Goal: Find specific page/section: Find specific page/section

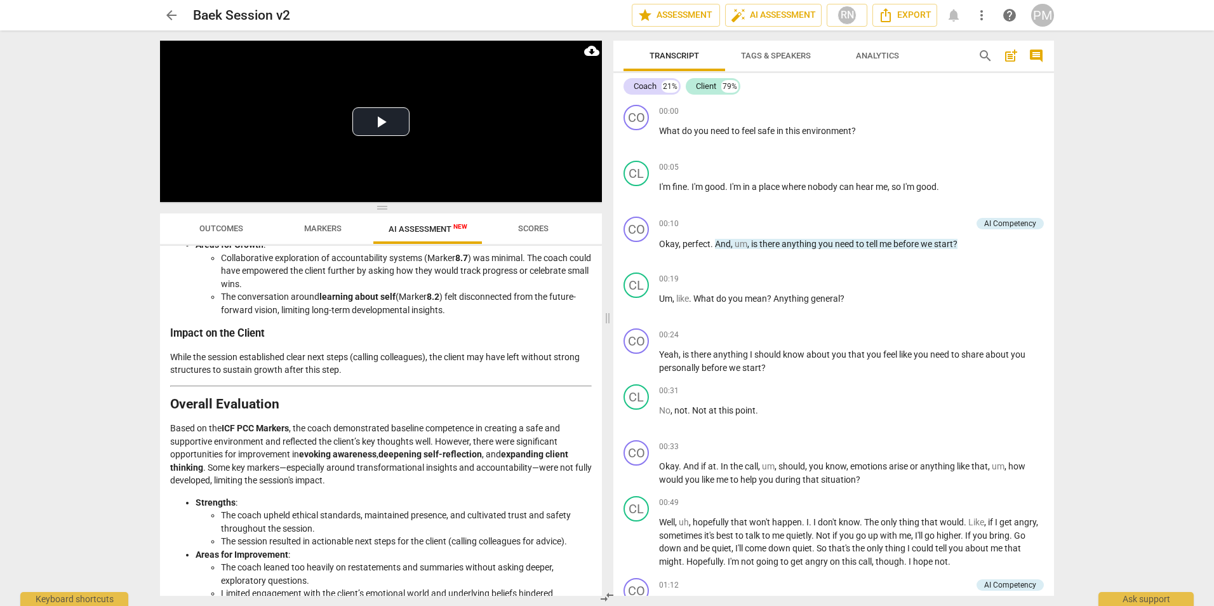
scroll to position [2355, 0]
click at [170, 11] on span "arrow_back" at bounding box center [171, 15] width 15 height 15
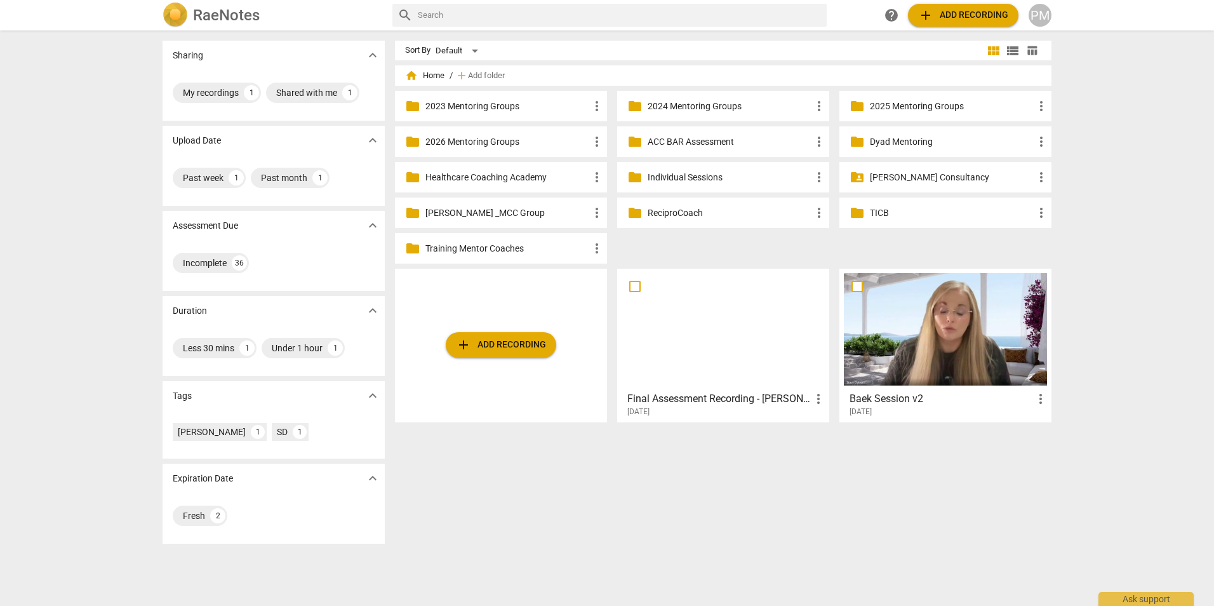
click at [713, 363] on div at bounding box center [723, 329] width 203 height 112
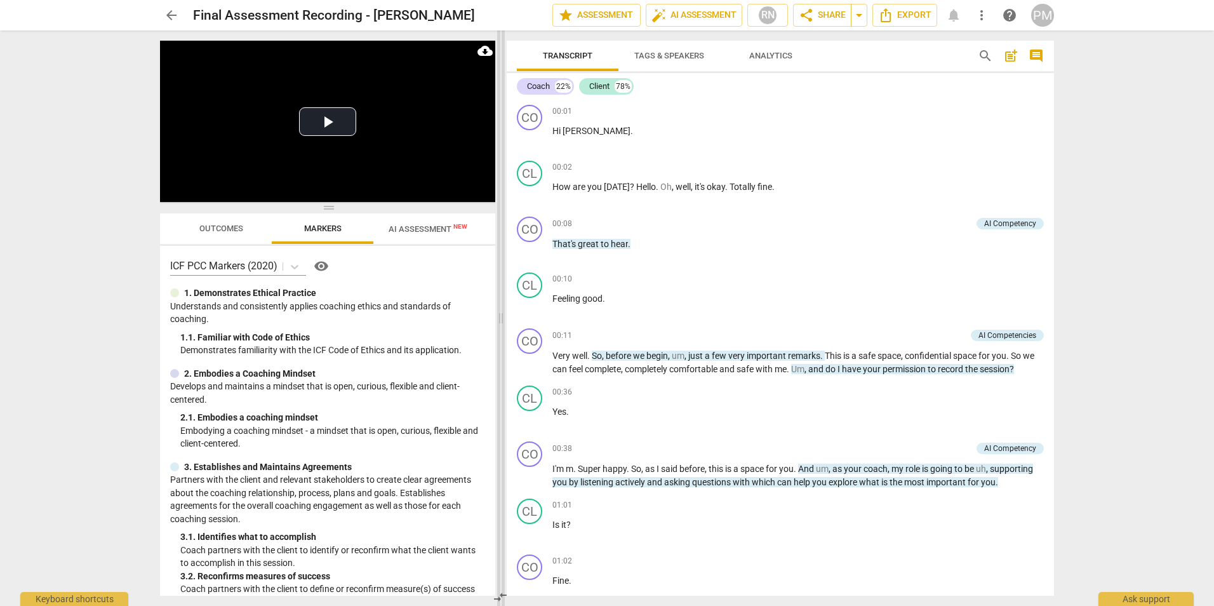
drag, startPoint x: 608, startPoint y: 323, endPoint x: 501, endPoint y: 319, distance: 106.7
click at [501, 319] on span at bounding box center [501, 317] width 8 height 575
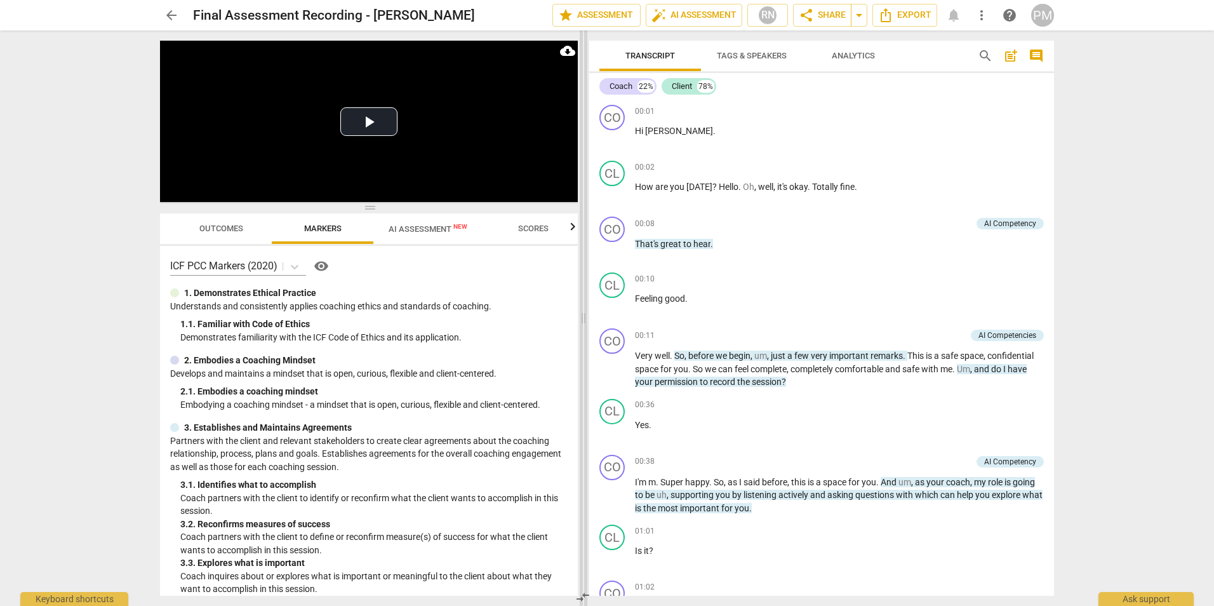
drag, startPoint x: 502, startPoint y: 318, endPoint x: 584, endPoint y: 331, distance: 83.6
click at [584, 331] on span at bounding box center [584, 317] width 8 height 575
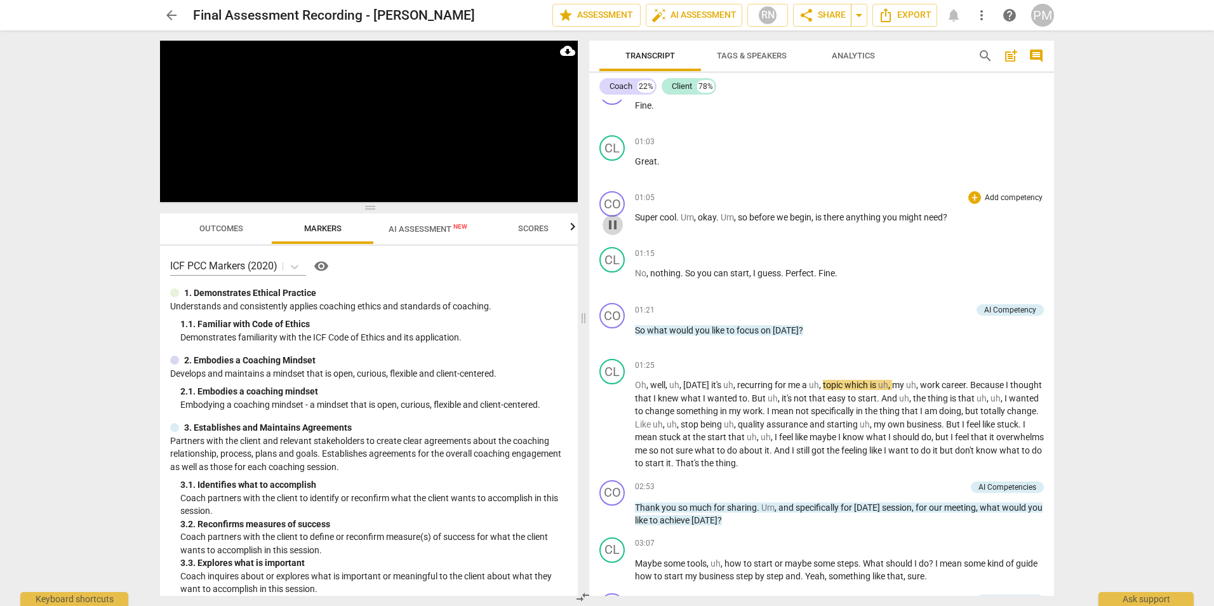
click at [610, 226] on span "pause" at bounding box center [612, 224] width 15 height 15
